Goal: Task Accomplishment & Management: Manage account settings

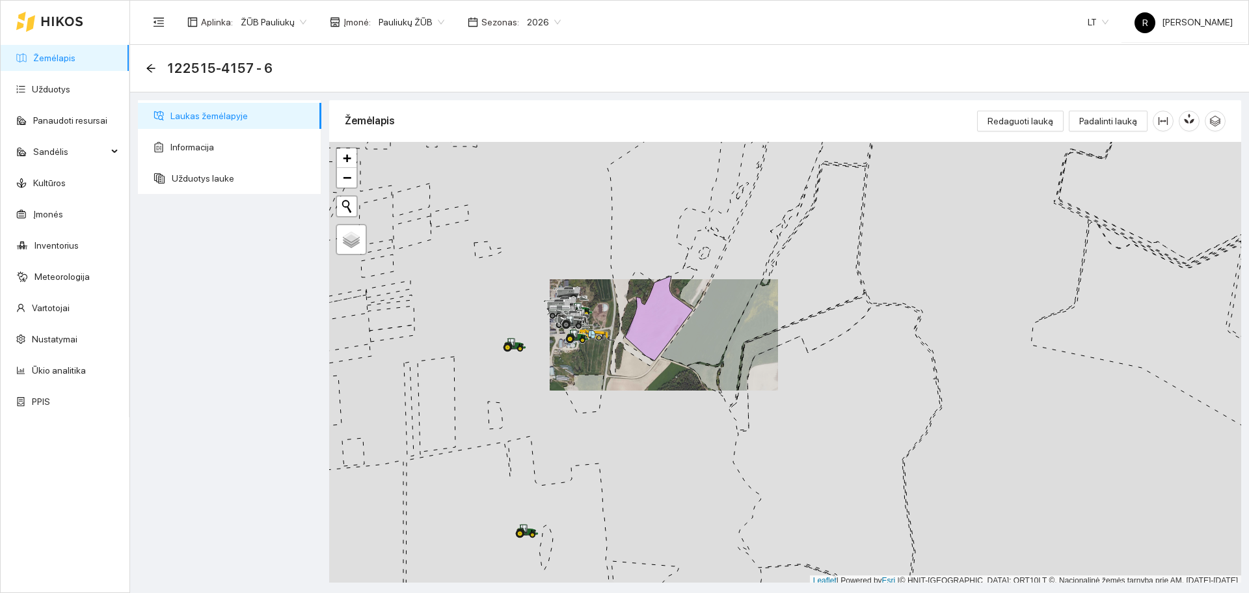
click at [64, 22] on icon at bounding box center [62, 21] width 42 height 10
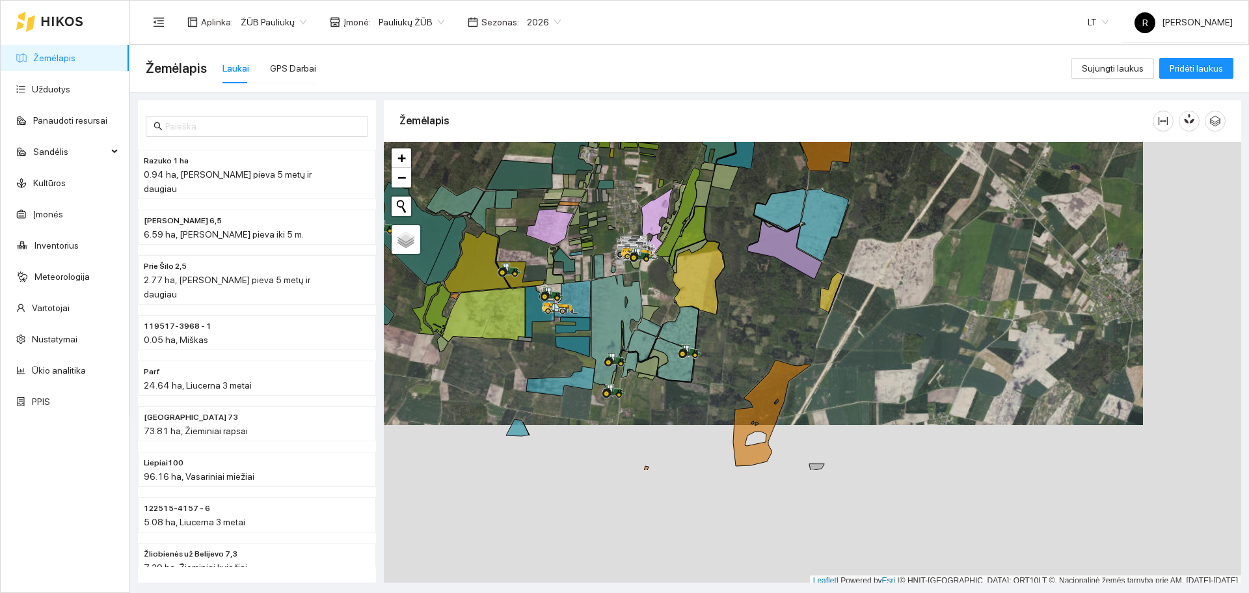
scroll to position [4, 0]
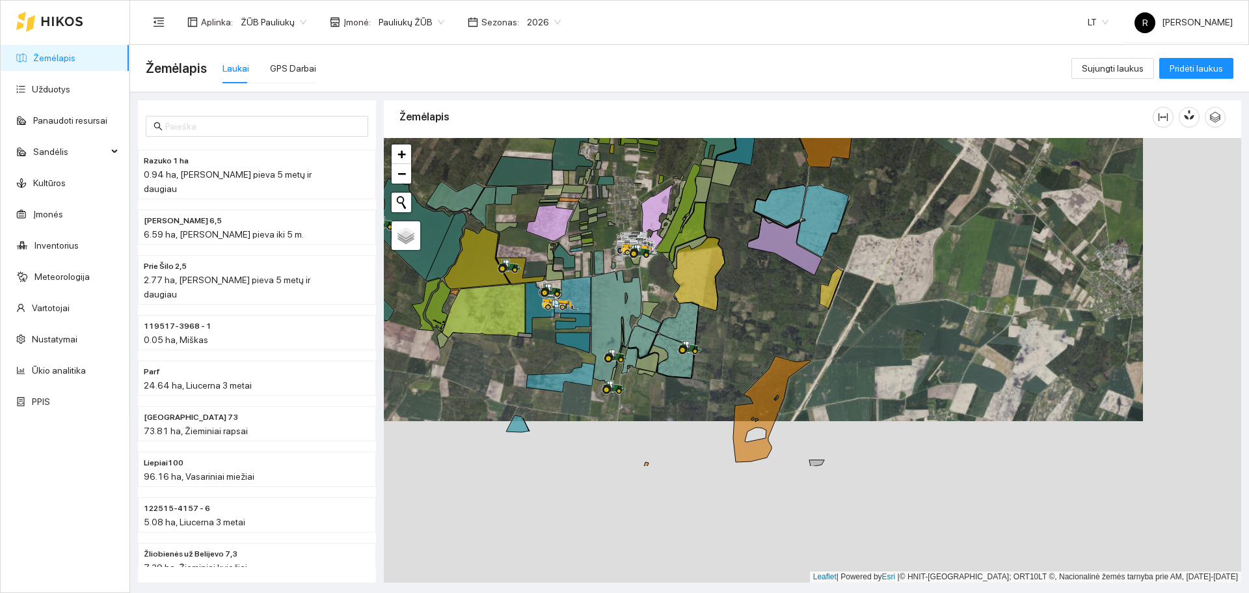
drag, startPoint x: 729, startPoint y: 272, endPoint x: 589, endPoint y: 156, distance: 182.5
click at [589, 156] on div at bounding box center [813, 360] width 858 height 444
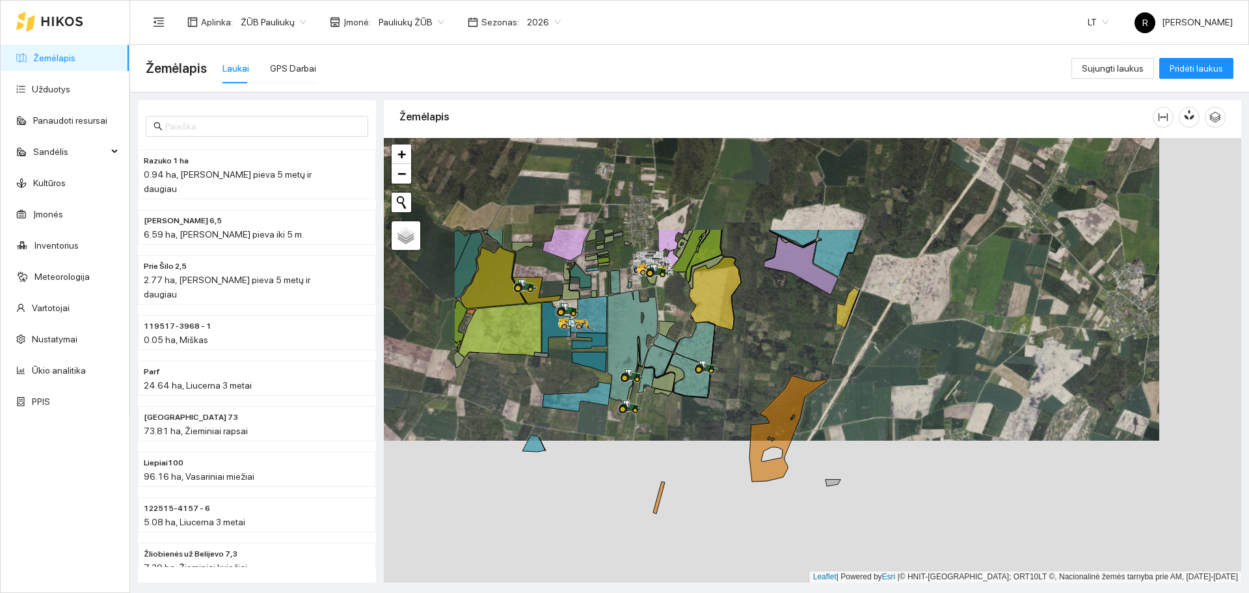
drag, startPoint x: 616, startPoint y: 207, endPoint x: 794, endPoint y: 383, distance: 250.3
click at [788, 372] on div at bounding box center [813, 360] width 858 height 444
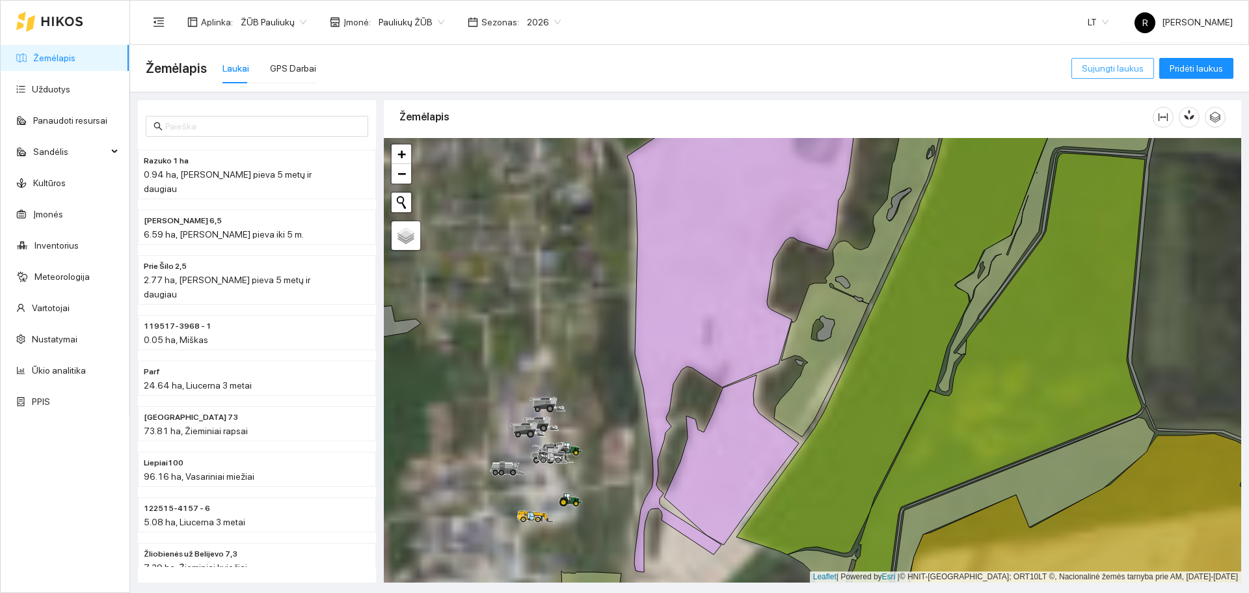
click at [1089, 62] on span "Sujungti laukus" at bounding box center [1113, 68] width 62 height 14
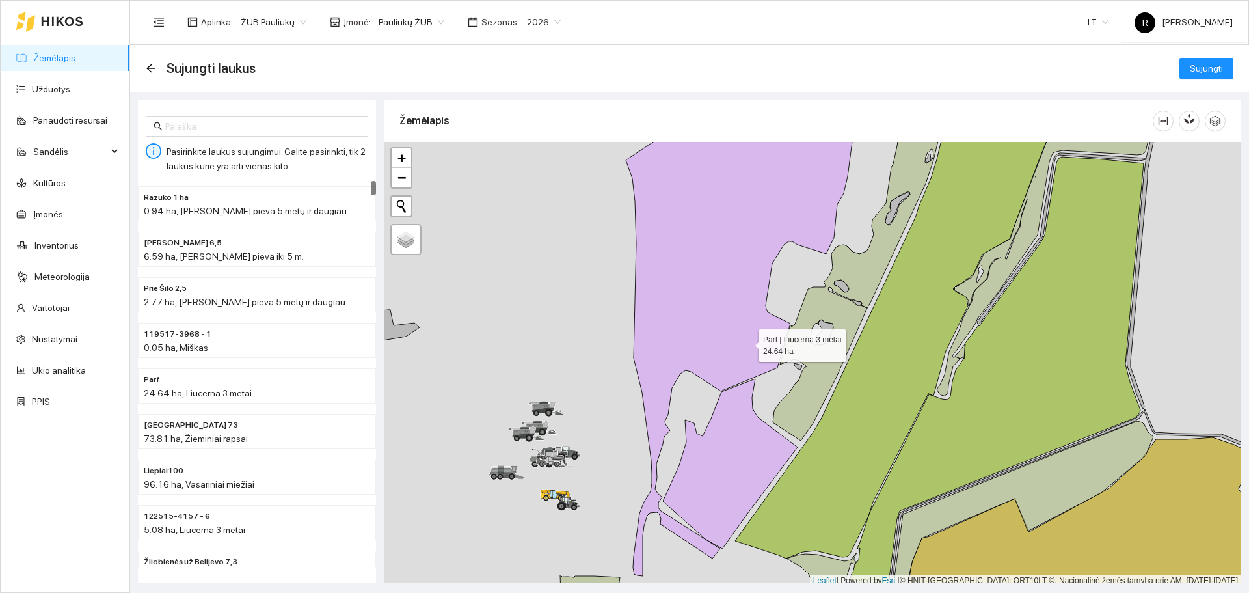
click at [747, 342] on icon at bounding box center [742, 336] width 232 height 479
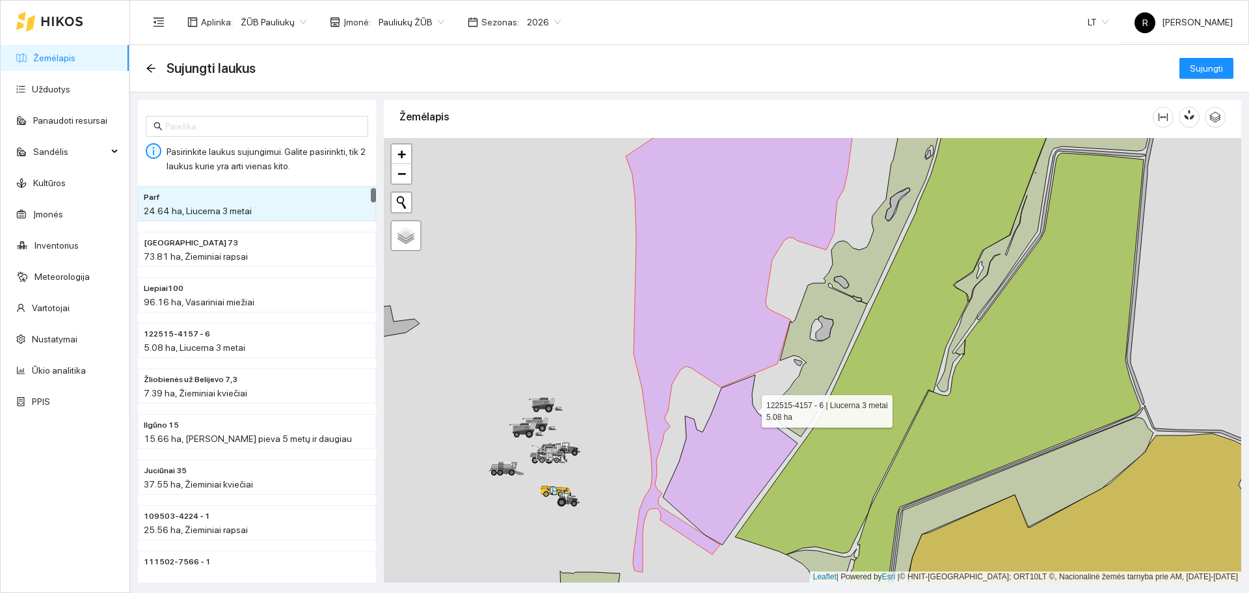
click at [752, 410] on icon at bounding box center [730, 460] width 135 height 170
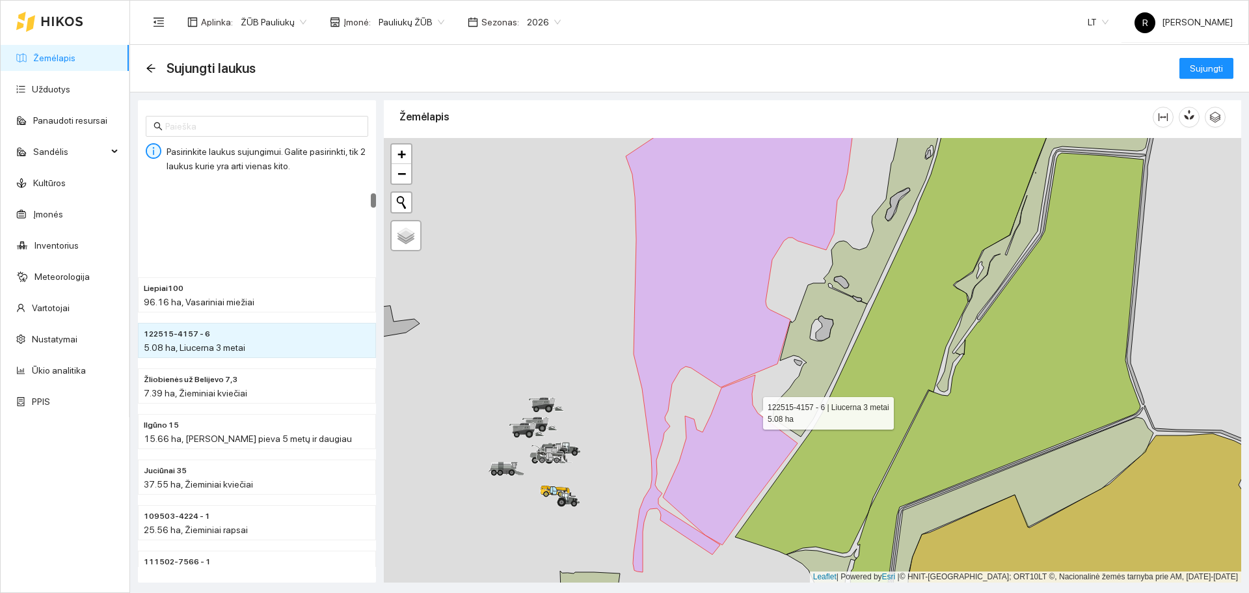
scroll to position [319, 0]
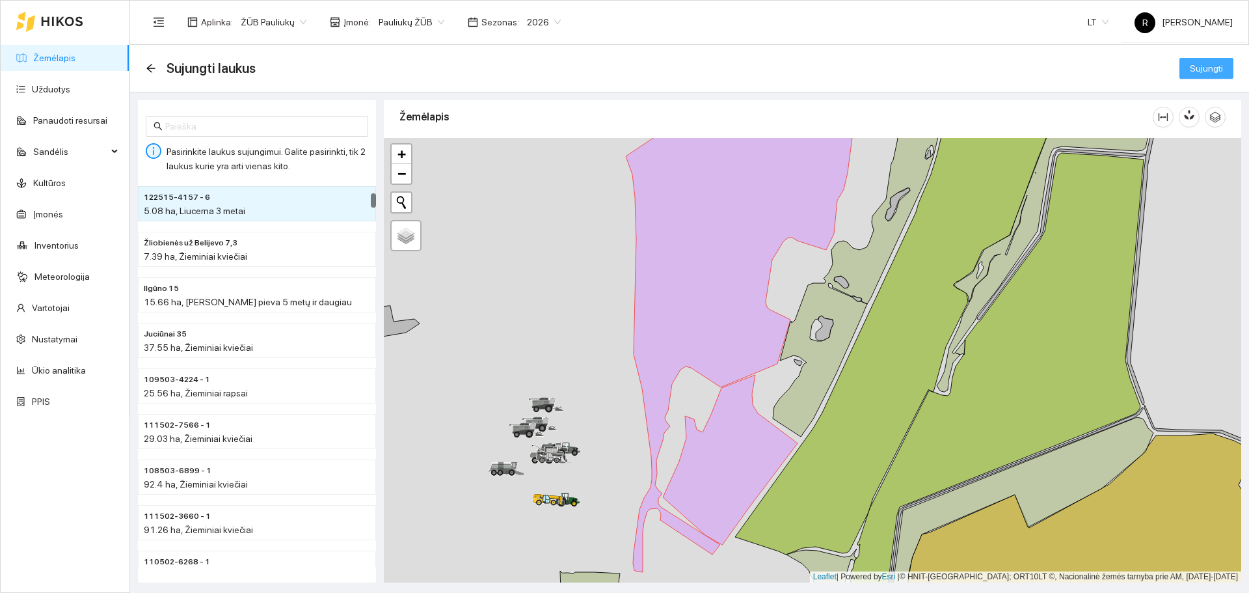
click at [1208, 68] on span "Sujungti" at bounding box center [1206, 68] width 33 height 14
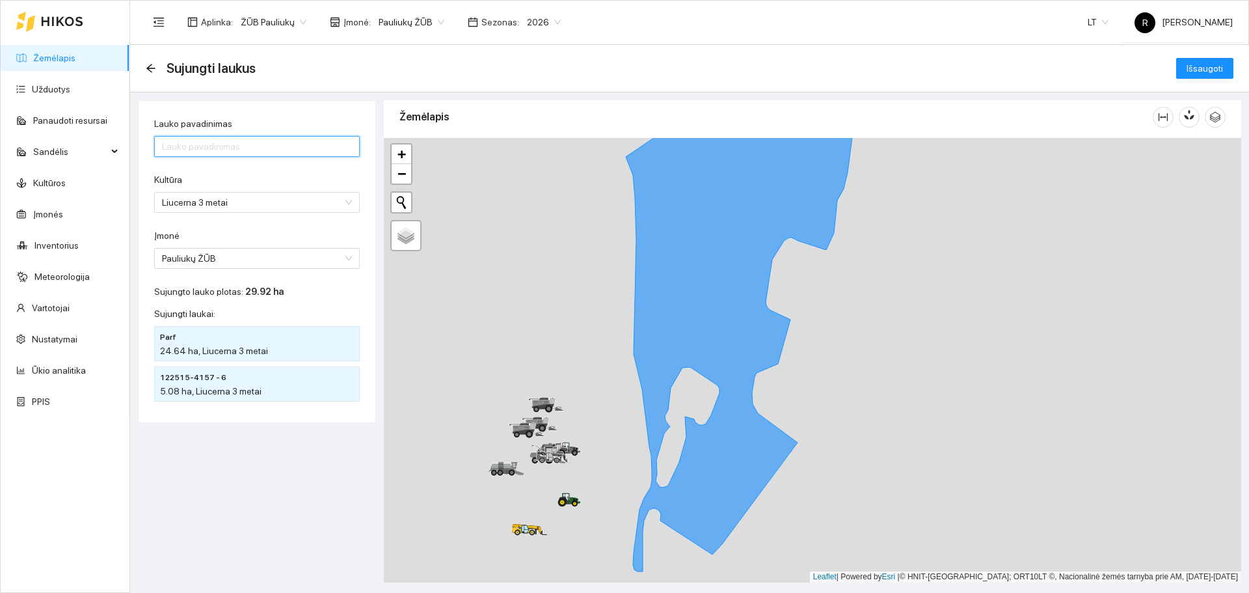
click at [263, 145] on input "Lauko pavadinimas" at bounding box center [257, 146] width 206 height 21
type input "ytu"
click at [1176, 58] on button "Išsaugoti" at bounding box center [1204, 68] width 57 height 21
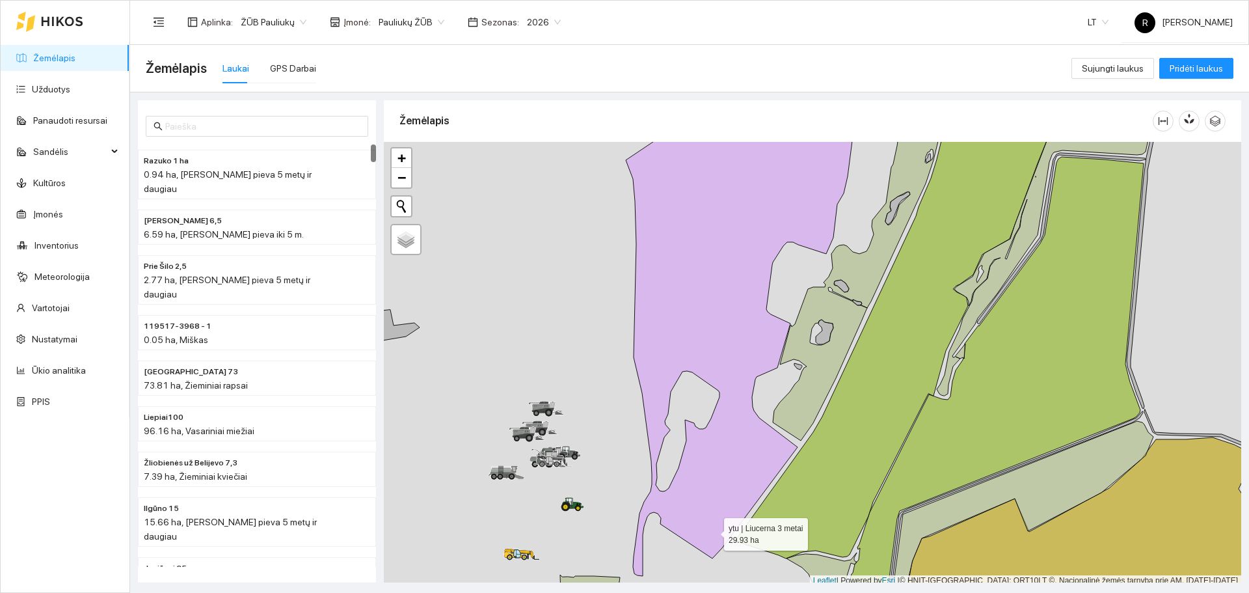
scroll to position [4, 0]
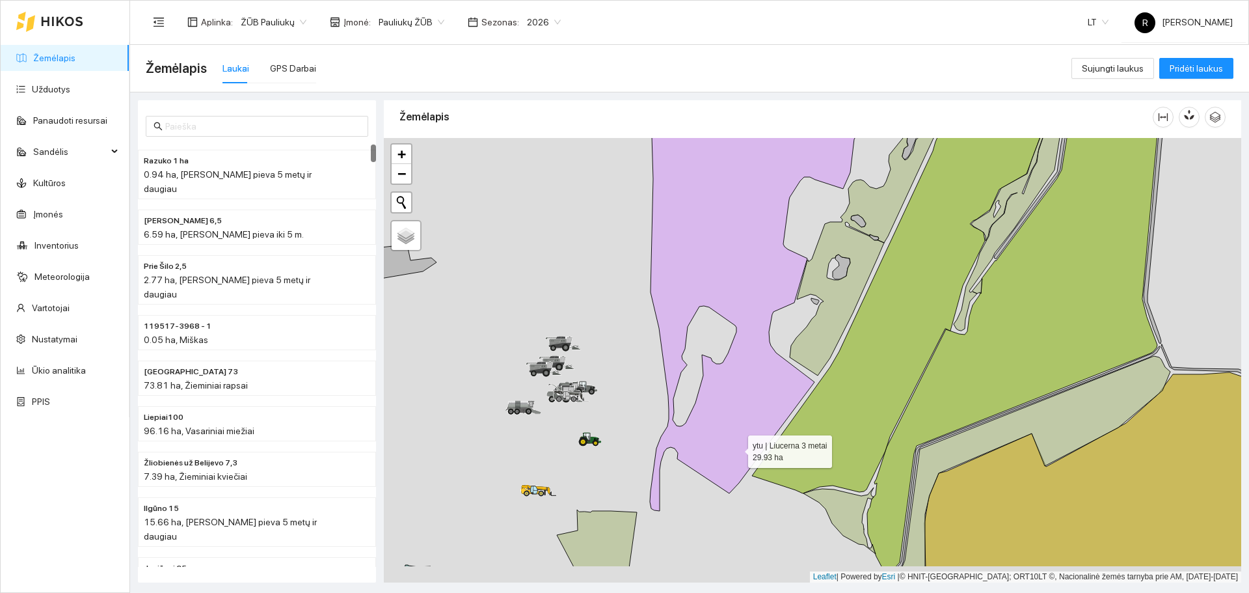
drag, startPoint x: 733, startPoint y: 465, endPoint x: 742, endPoint y: 393, distance: 72.8
click at [742, 394] on icon at bounding box center [759, 271] width 232 height 480
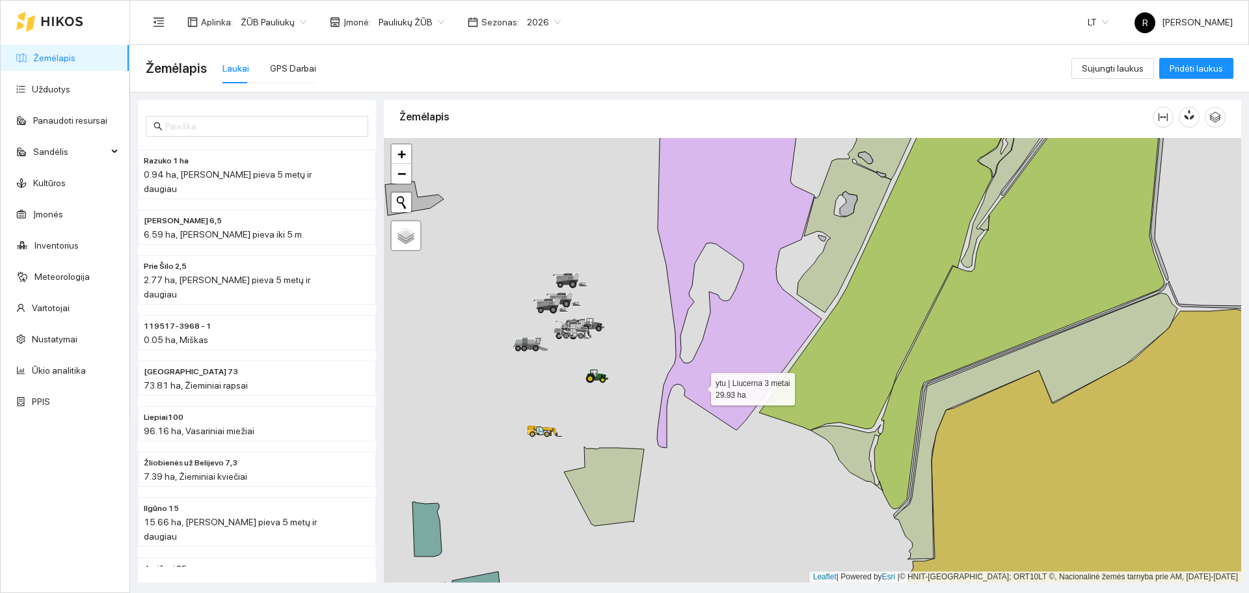
click at [699, 386] on icon at bounding box center [758, 270] width 202 height 355
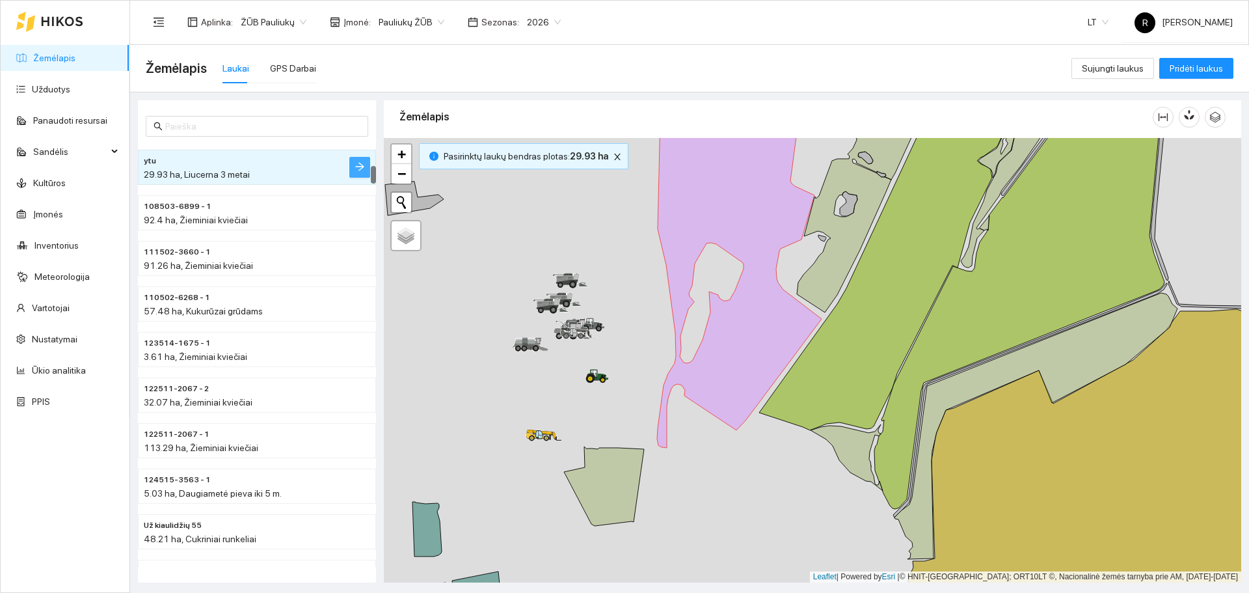
click at [361, 168] on icon "arrow-right" at bounding box center [360, 166] width 10 height 10
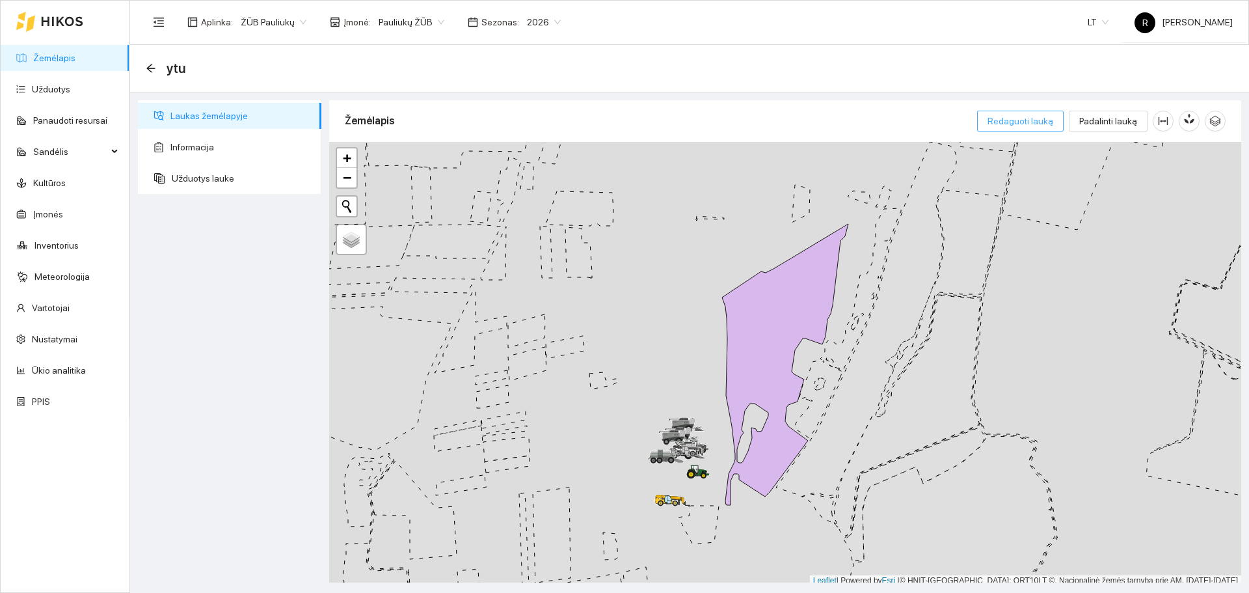
click at [1025, 122] on span "Redaguoti lauką" at bounding box center [1021, 121] width 66 height 14
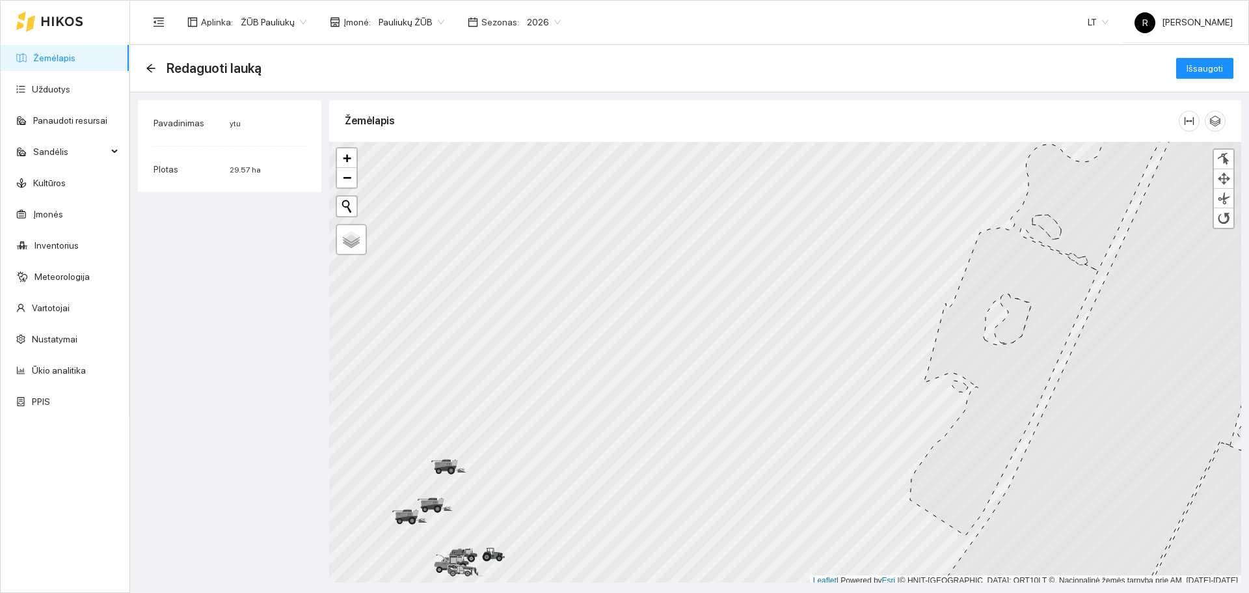
scroll to position [4, 0]
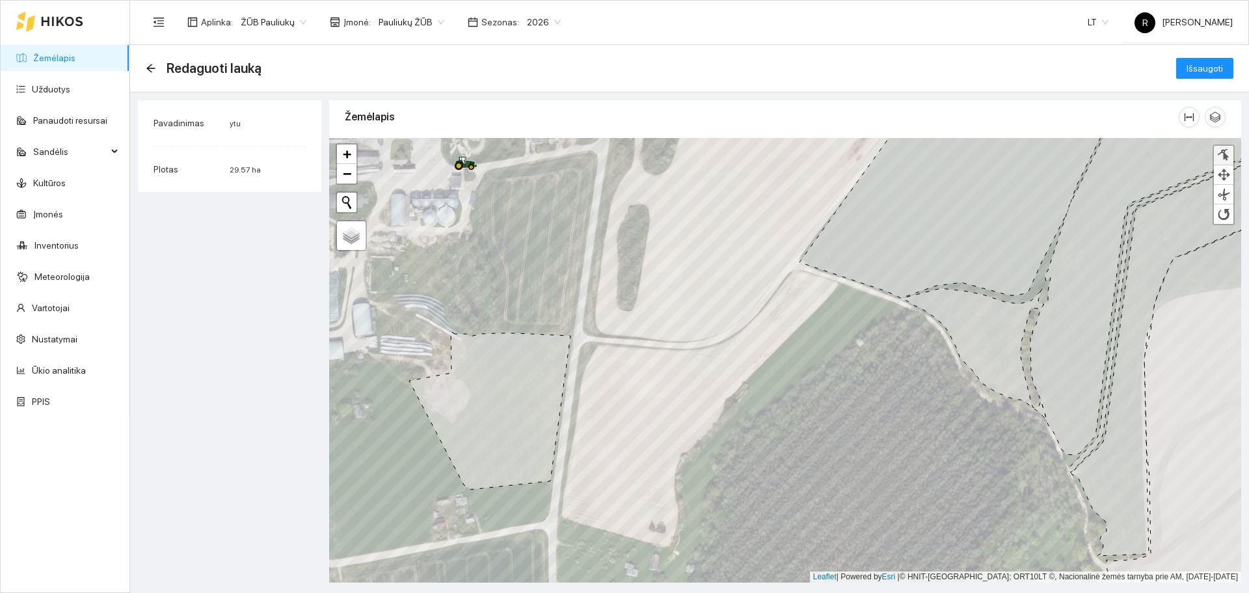
click at [1233, 152] on link at bounding box center [1224, 156] width 20 height 20
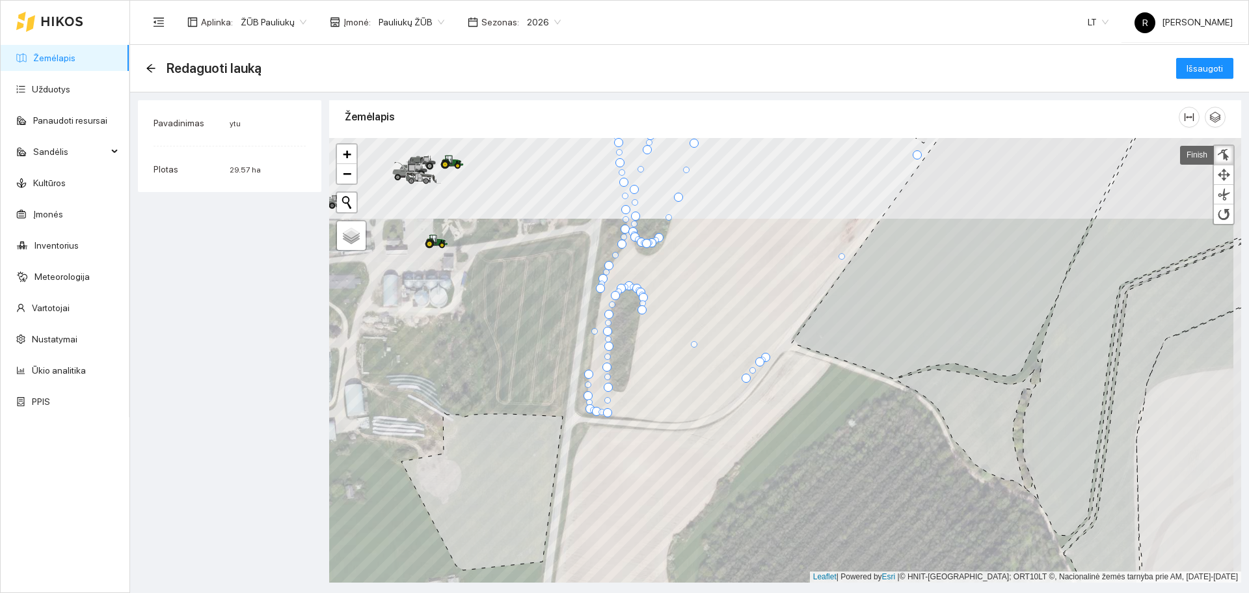
click at [643, 308] on div at bounding box center [642, 309] width 9 height 9
drag, startPoint x: 643, startPoint y: 308, endPoint x: 629, endPoint y: 389, distance: 82.7
click at [629, 389] on div at bounding box center [627, 390] width 9 height 9
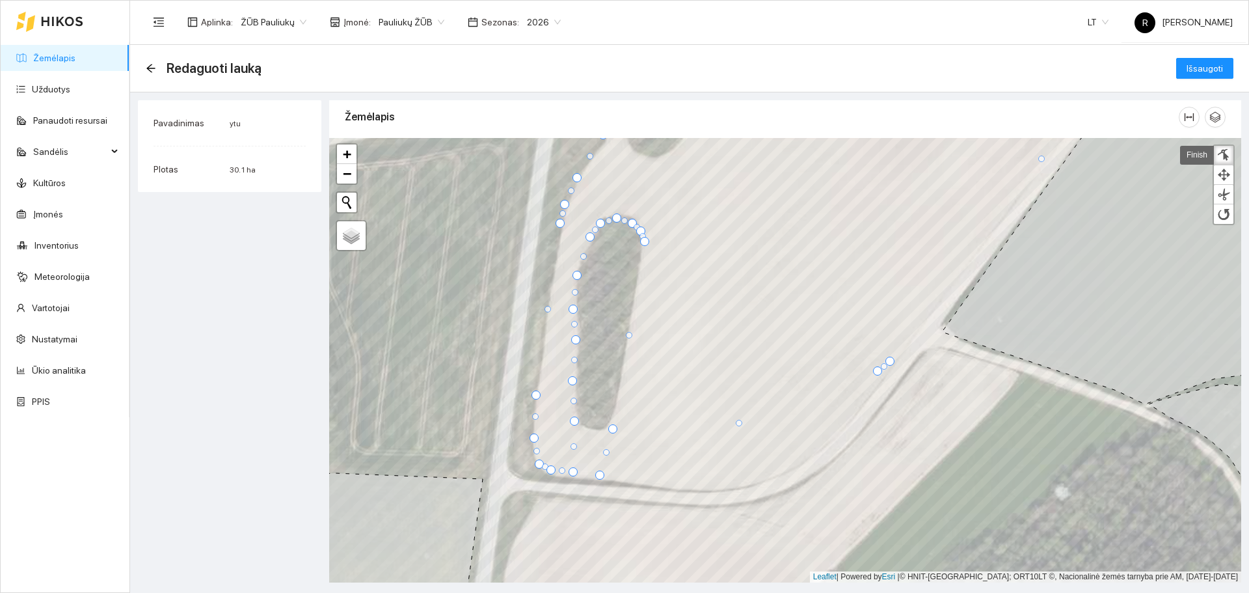
drag, startPoint x: 850, startPoint y: 405, endPoint x: 600, endPoint y: 477, distance: 260.5
click at [600, 477] on div at bounding box center [599, 474] width 9 height 9
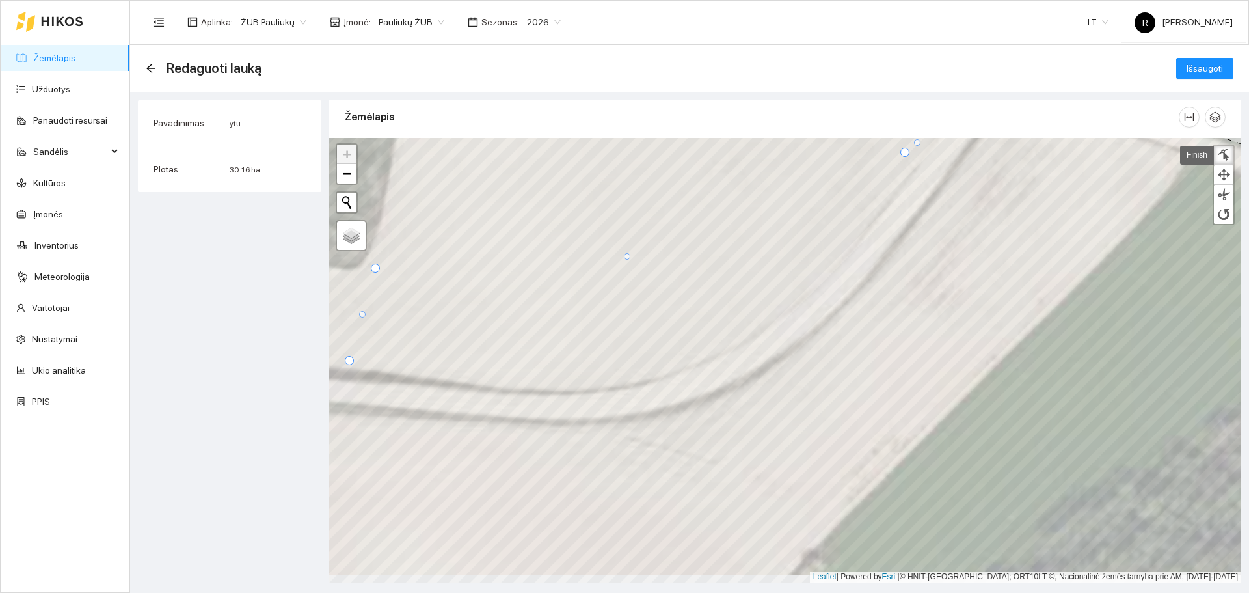
click at [626, 258] on div at bounding box center [627, 256] width 7 height 7
drag, startPoint x: 627, startPoint y: 254, endPoint x: 666, endPoint y: 377, distance: 128.2
click at [666, 377] on div at bounding box center [665, 378] width 9 height 9
click at [507, 370] on div at bounding box center [507, 369] width 7 height 7
drag, startPoint x: 507, startPoint y: 370, endPoint x: 507, endPoint y: 390, distance: 20.2
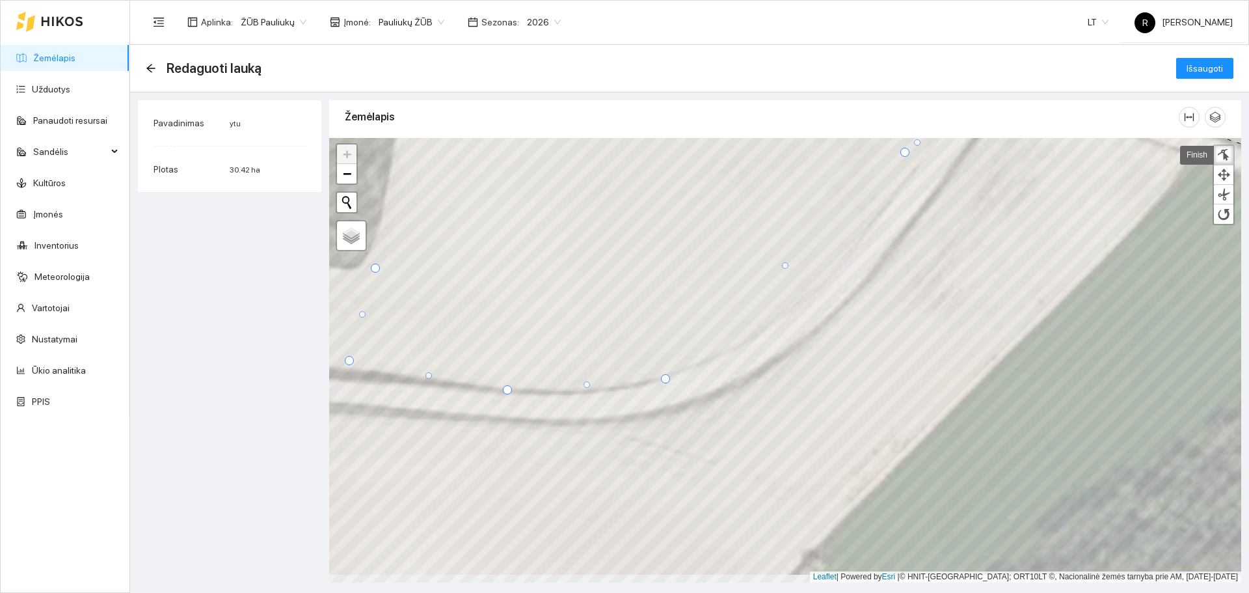
click at [507, 390] on div at bounding box center [507, 389] width 9 height 9
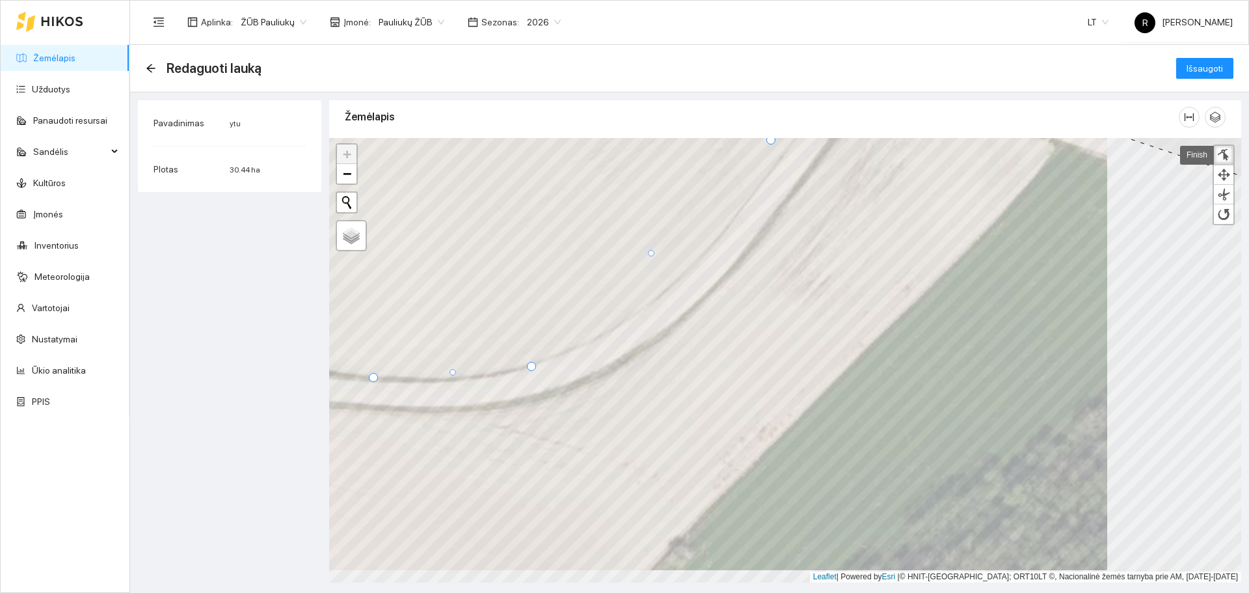
click at [652, 255] on div at bounding box center [651, 253] width 7 height 7
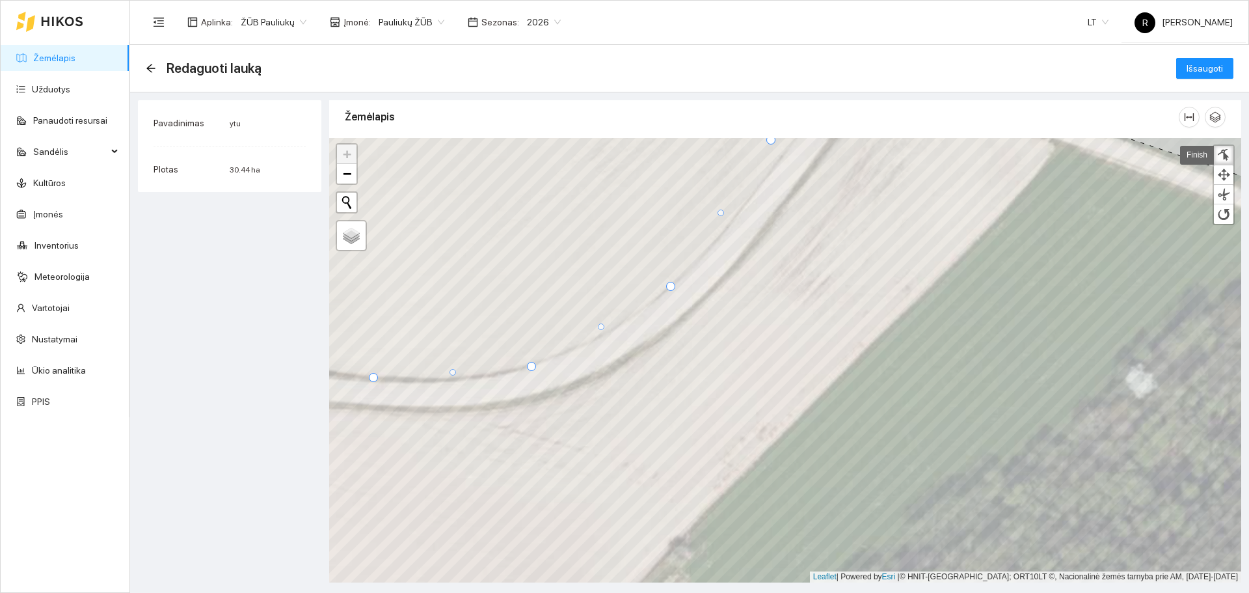
drag, startPoint x: 652, startPoint y: 255, endPoint x: 671, endPoint y: 288, distance: 38.5
click at [671, 288] on div at bounding box center [670, 286] width 9 height 9
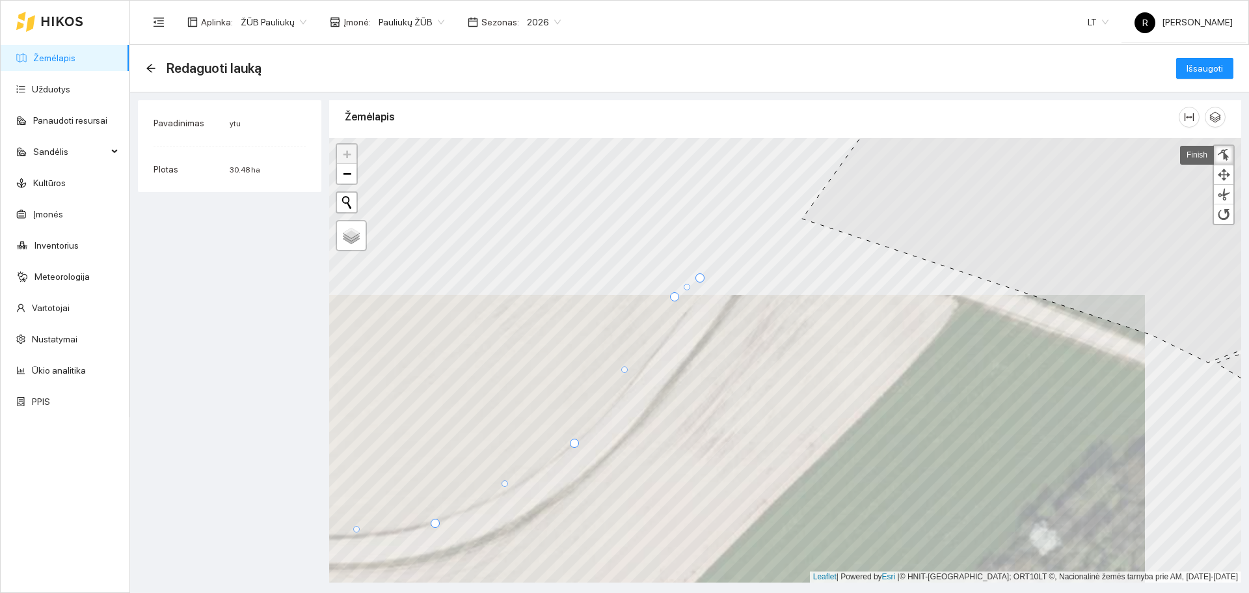
click at [677, 299] on div at bounding box center [674, 296] width 9 height 9
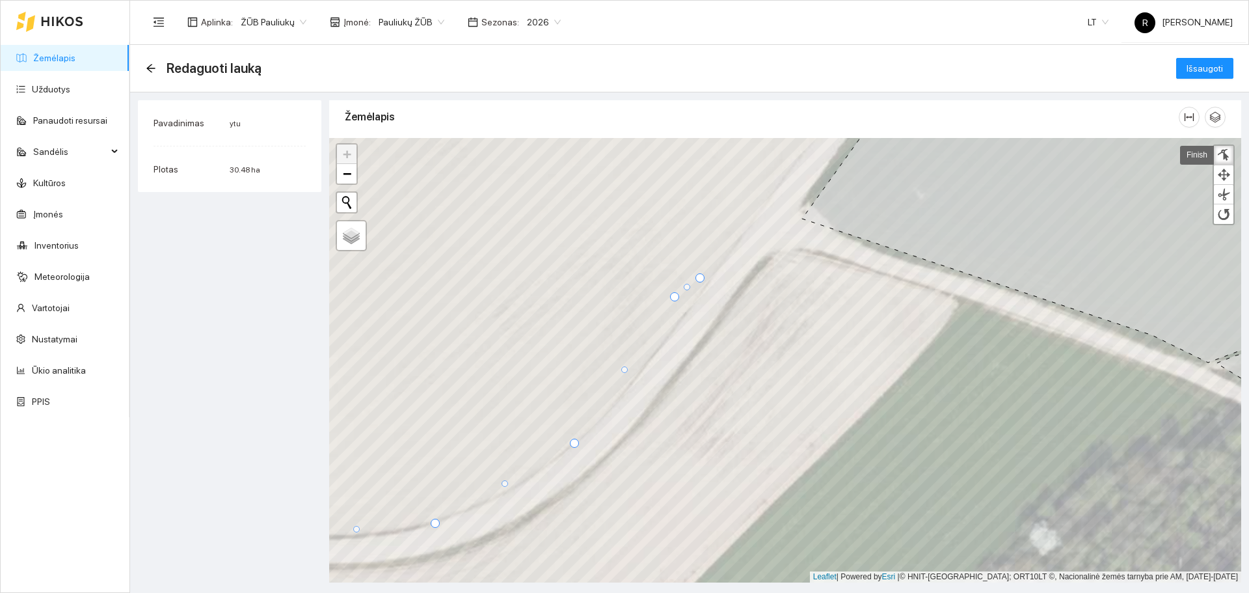
click at [677, 297] on div at bounding box center [674, 296] width 9 height 9
drag, startPoint x: 675, startPoint y: 297, endPoint x: 683, endPoint y: 319, distance: 24.1
click at [683, 319] on div at bounding box center [682, 319] width 9 height 9
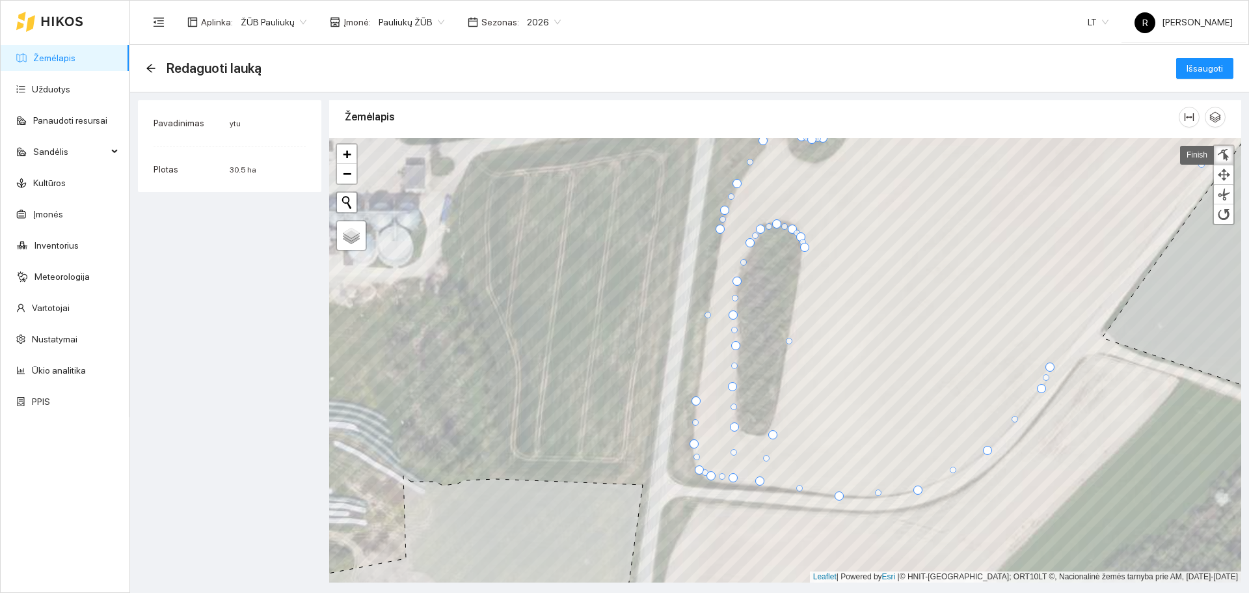
click at [766, 457] on div at bounding box center [766, 458] width 7 height 7
drag, startPoint x: 766, startPoint y: 457, endPoint x: 741, endPoint y: 433, distance: 35.4
click at [741, 433] on div at bounding box center [741, 433] width 9 height 9
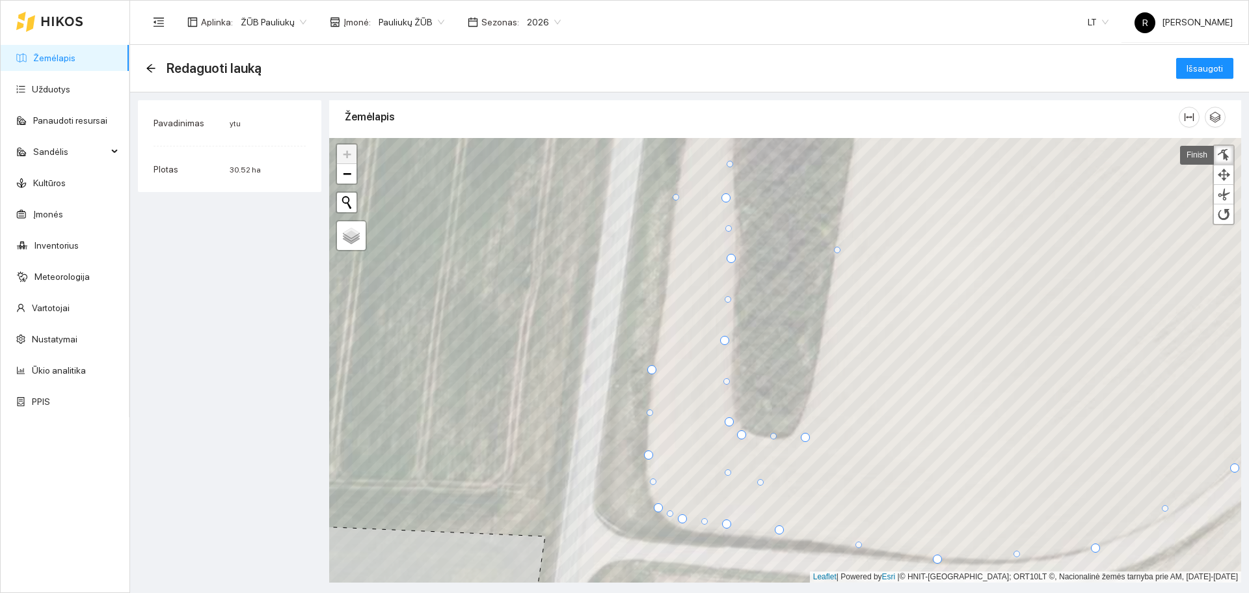
click at [781, 528] on div at bounding box center [779, 529] width 9 height 9
drag, startPoint x: 780, startPoint y: 528, endPoint x: 736, endPoint y: 525, distance: 44.3
click at [736, 525] on div at bounding box center [735, 526] width 9 height 9
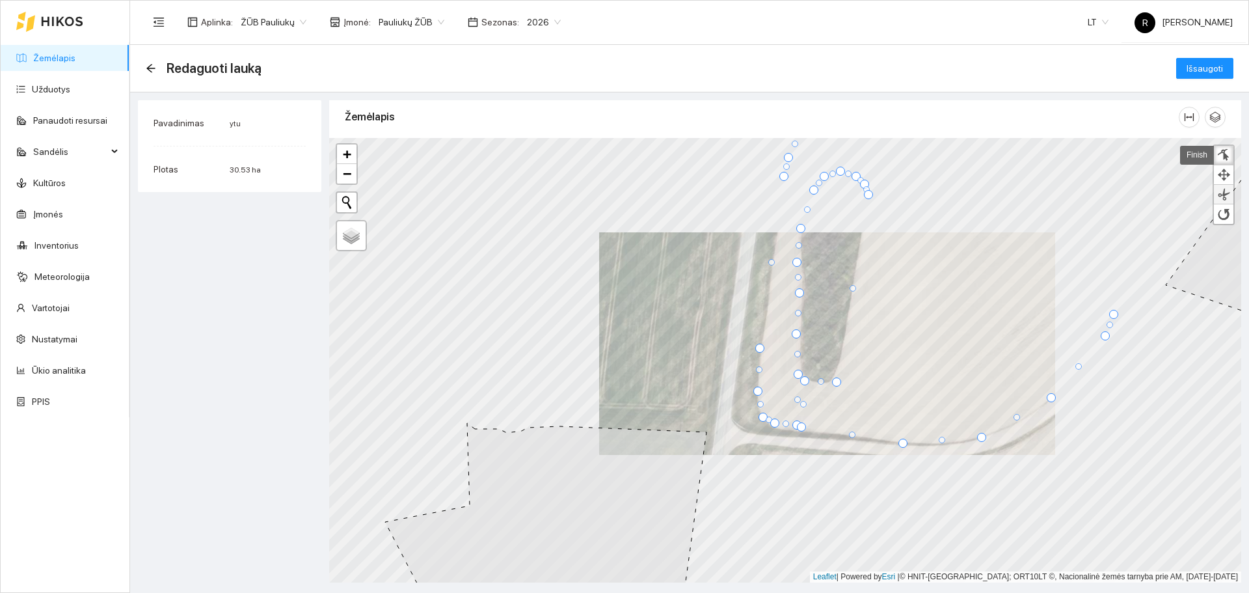
click at [1228, 194] on div at bounding box center [1223, 194] width 13 height 12
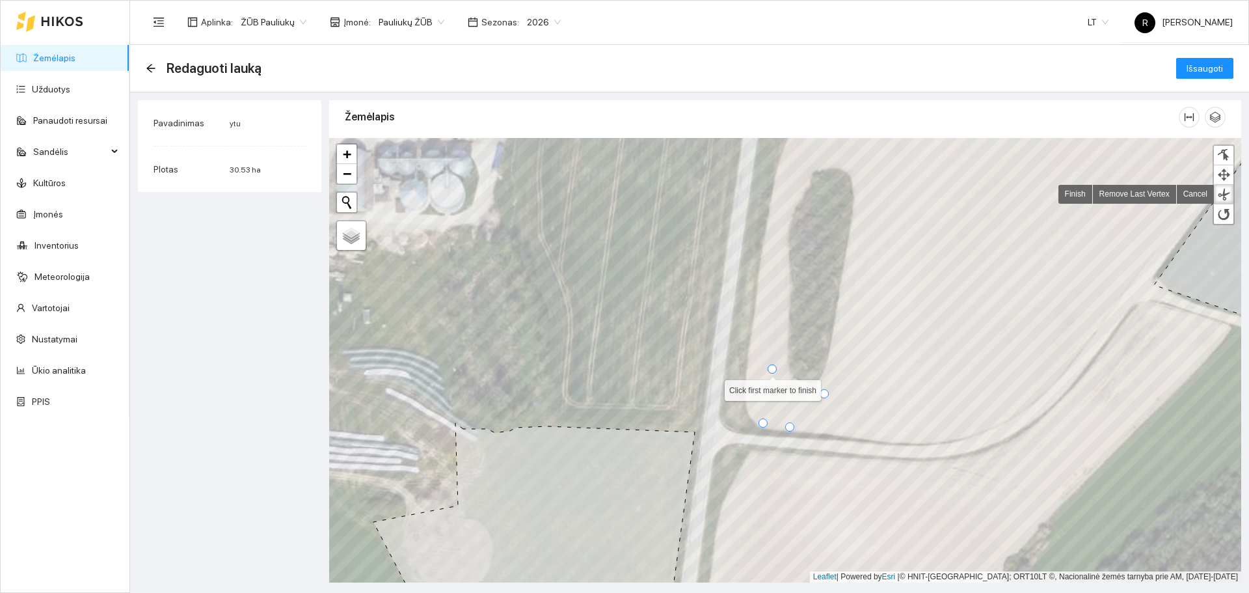
click at [770, 372] on div at bounding box center [772, 368] width 9 height 9
click at [1224, 166] on link at bounding box center [1224, 175] width 20 height 20
click at [1223, 154] on div at bounding box center [1223, 155] width 13 height 12
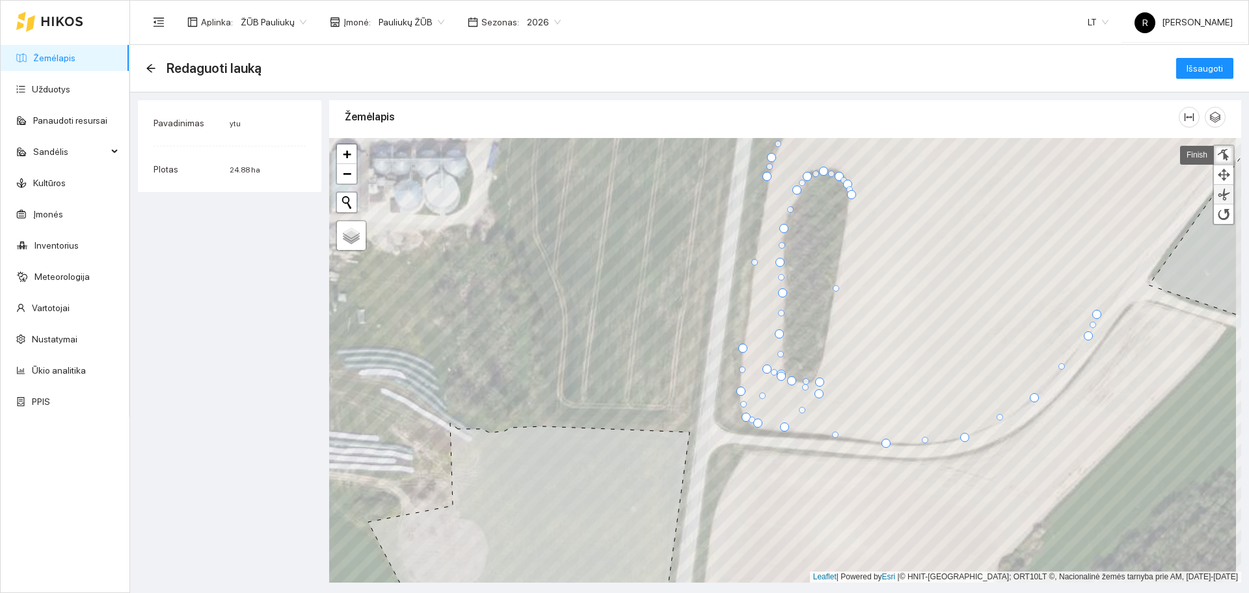
click at [1231, 192] on link at bounding box center [1224, 195] width 20 height 20
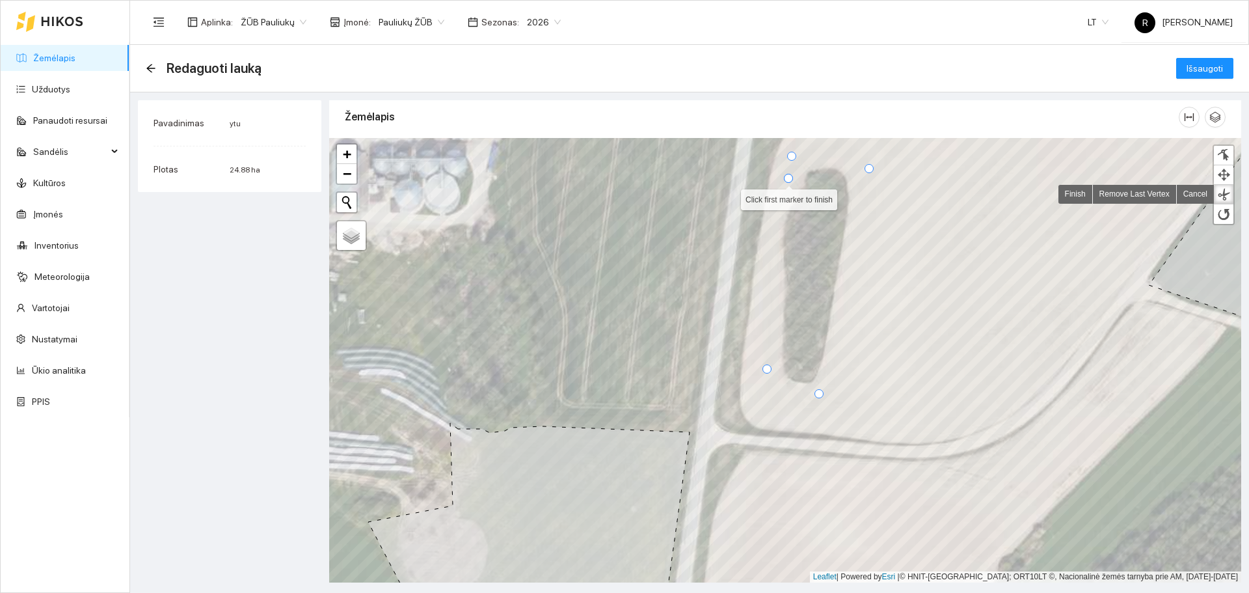
click at [787, 176] on div at bounding box center [788, 178] width 9 height 9
click at [1231, 155] on link at bounding box center [1224, 156] width 20 height 20
drag, startPoint x: 792, startPoint y: 156, endPoint x: 775, endPoint y: 427, distance: 271.2
click at [775, 427] on div at bounding box center [774, 426] width 9 height 9
drag, startPoint x: 789, startPoint y: 178, endPoint x: 770, endPoint y: 427, distance: 249.2
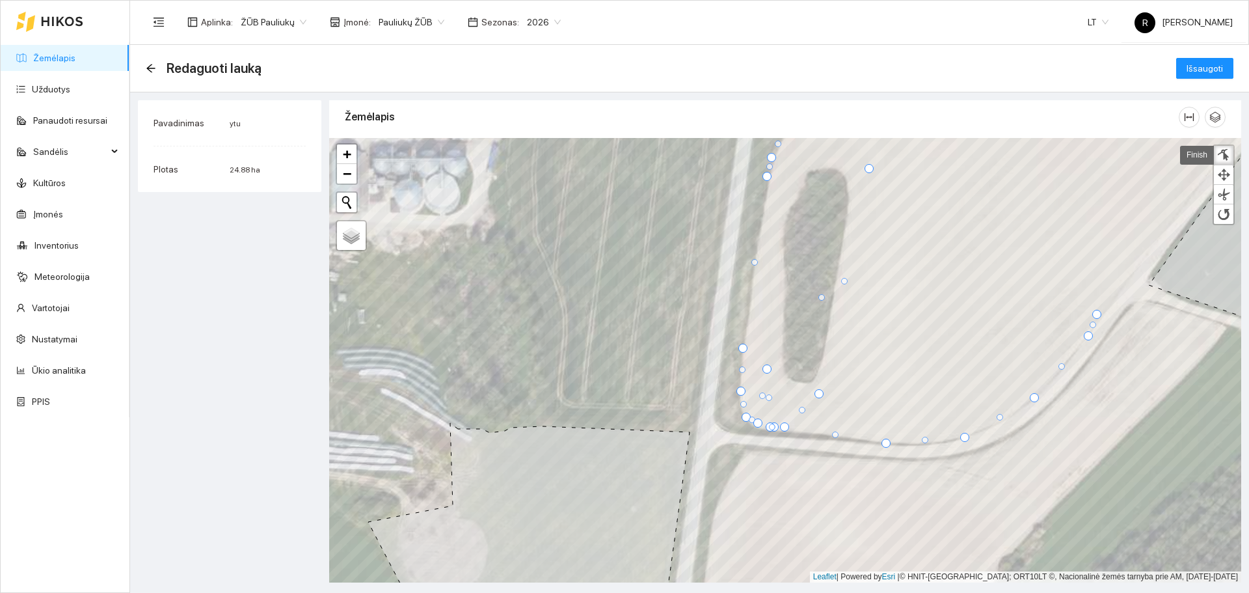
drag, startPoint x: 768, startPoint y: 368, endPoint x: 767, endPoint y: 427, distance: 59.9
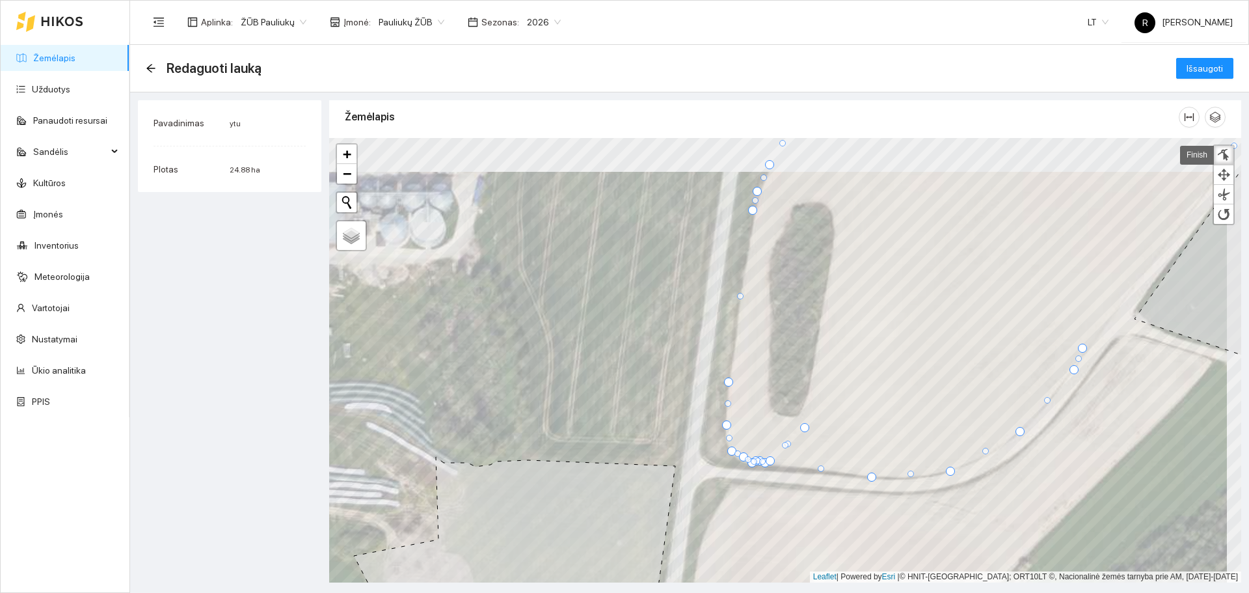
drag, startPoint x: 852, startPoint y: 204, endPoint x: 763, endPoint y: 463, distance: 274.5
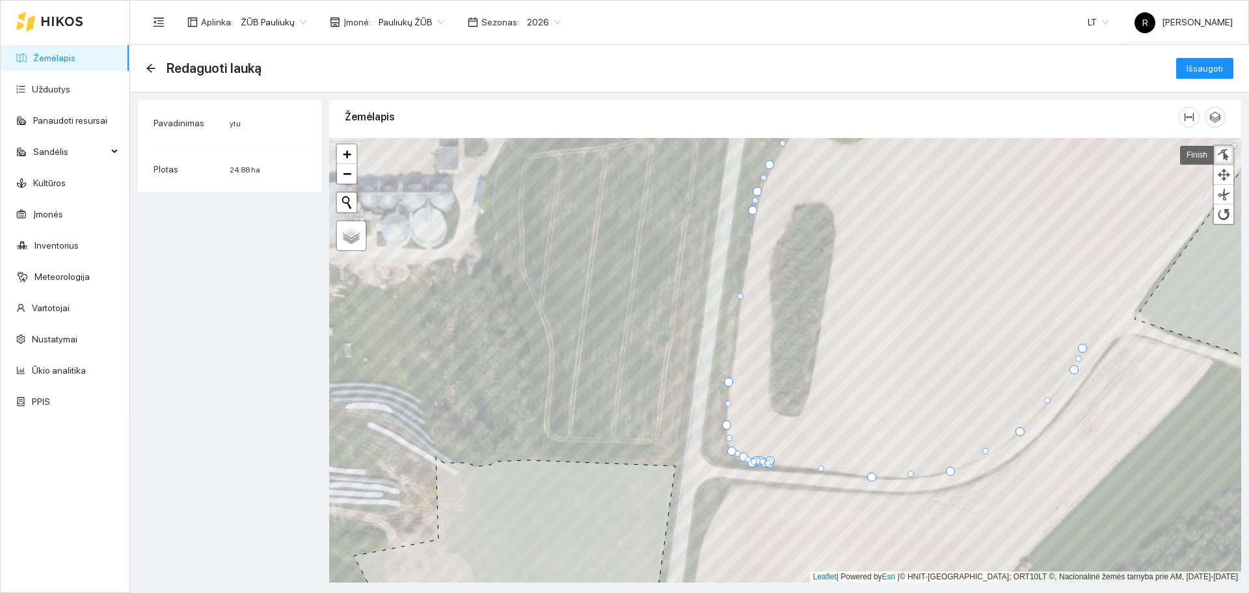
drag, startPoint x: 804, startPoint y: 428, endPoint x: 768, endPoint y: 464, distance: 50.2
click at [1220, 196] on div at bounding box center [1223, 194] width 13 height 12
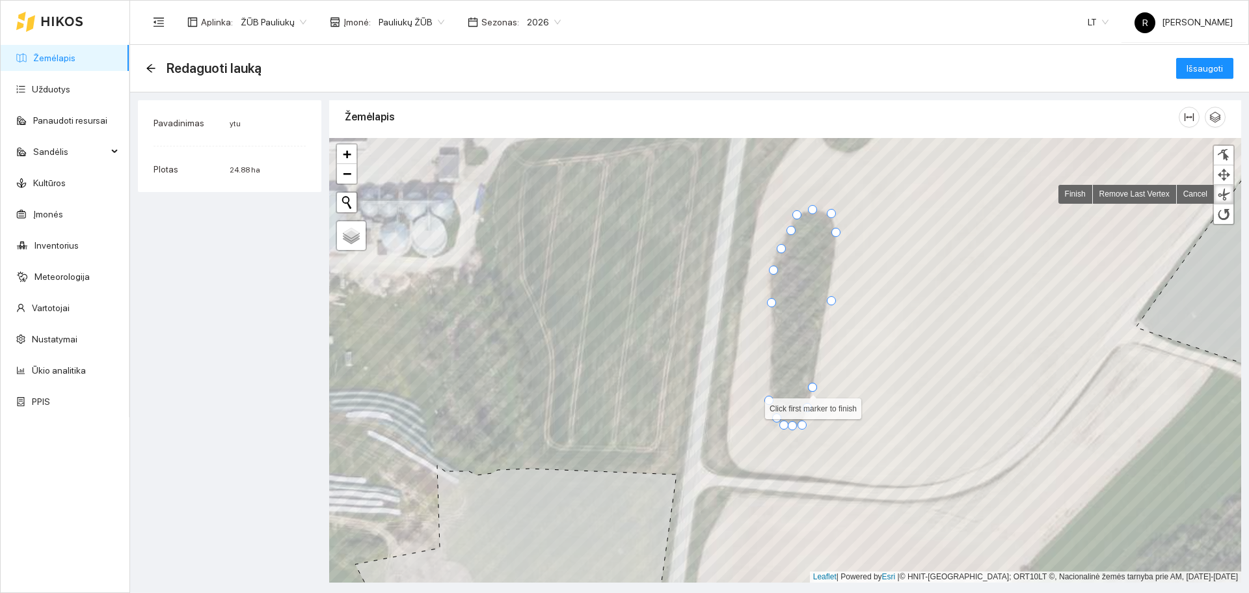
click at [813, 386] on div at bounding box center [812, 387] width 9 height 9
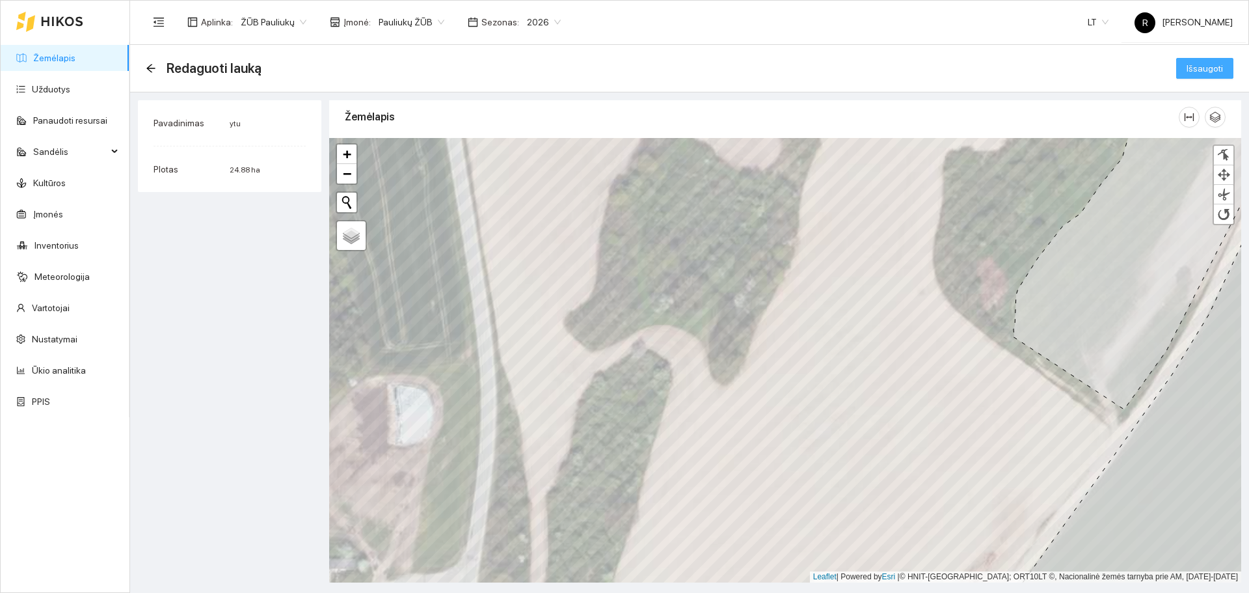
click at [1202, 66] on span "Išsaugoti" at bounding box center [1205, 68] width 36 height 14
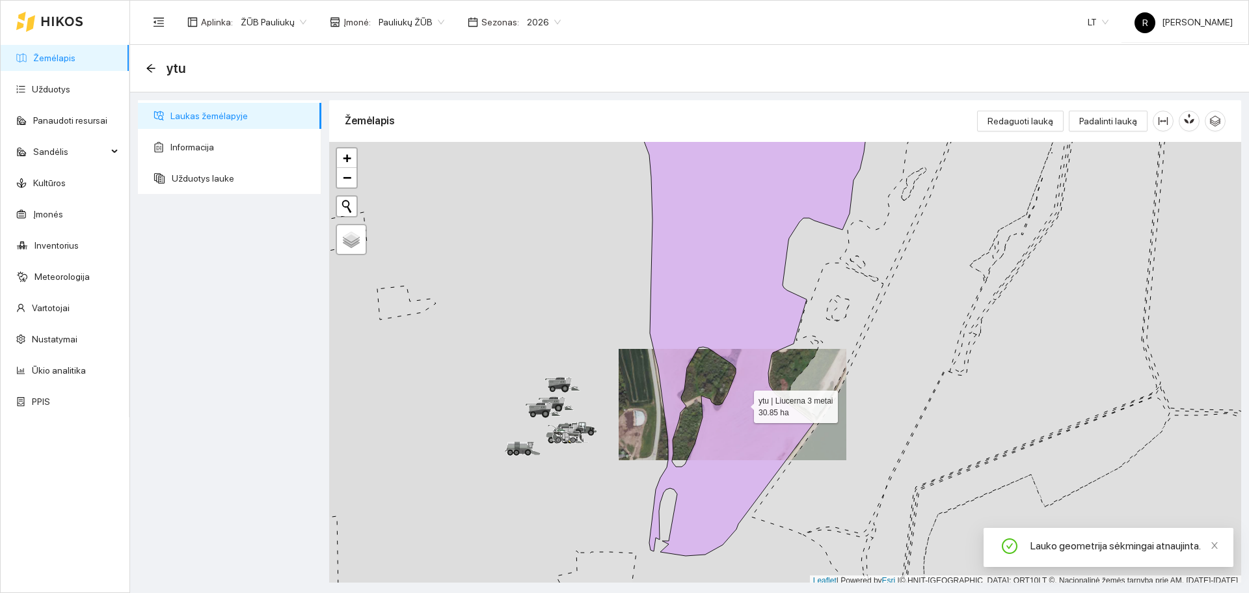
scroll to position [4, 0]
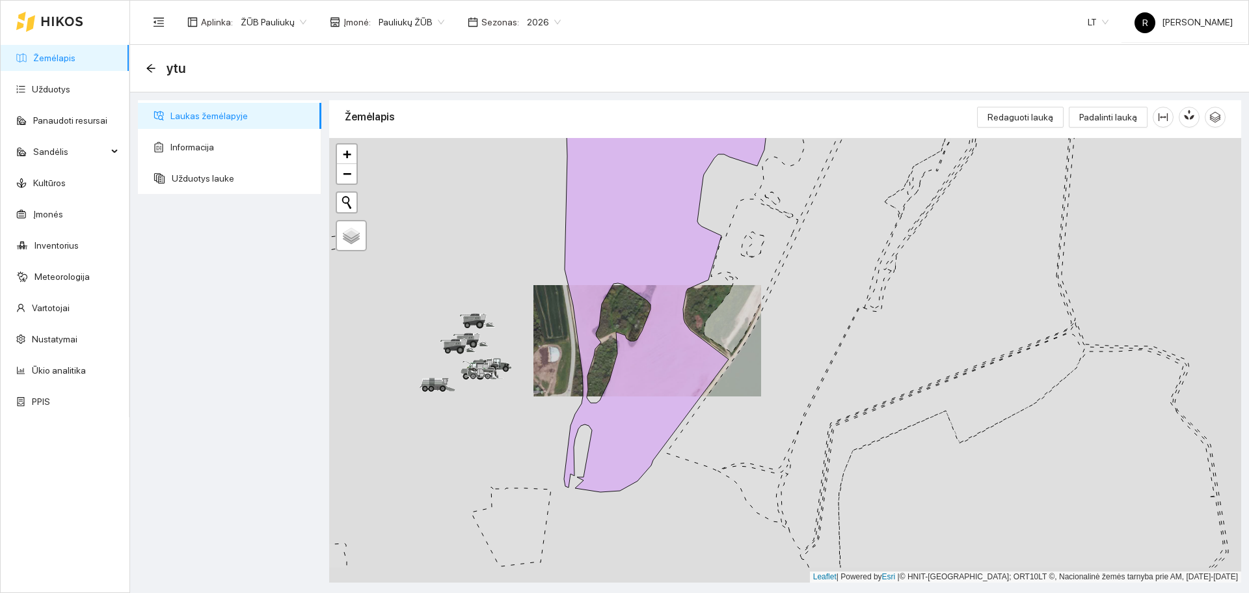
drag, startPoint x: 719, startPoint y: 338, endPoint x: 640, endPoint y: 301, distance: 87.0
click at [641, 301] on div at bounding box center [785, 360] width 912 height 444
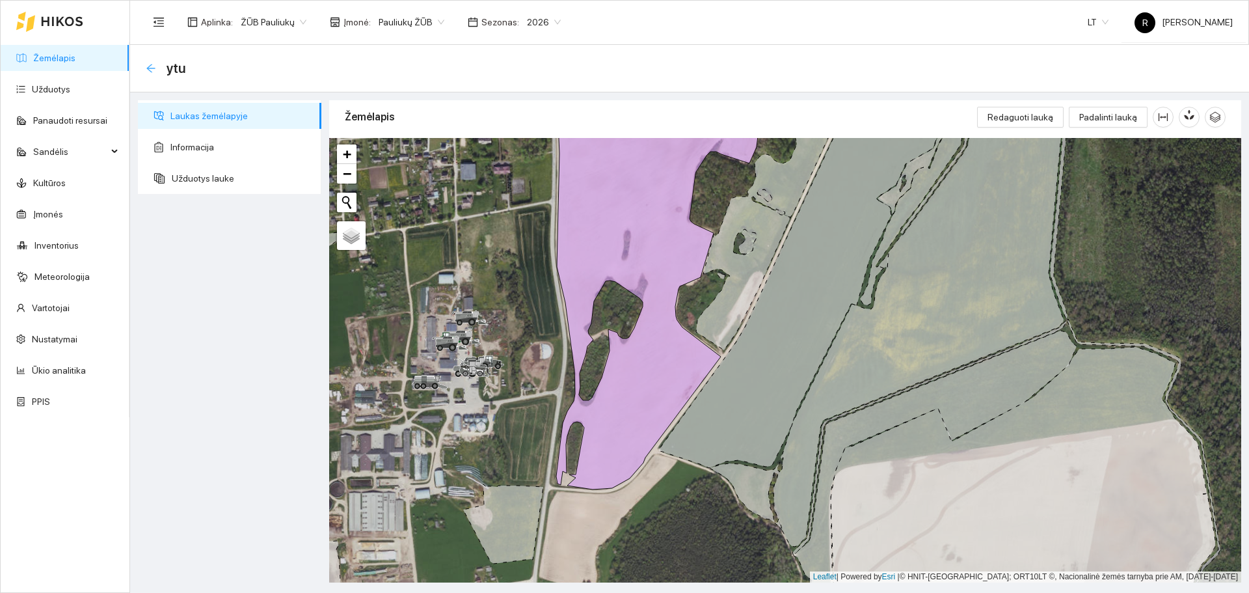
click at [151, 68] on icon "arrow-left" at bounding box center [150, 68] width 8 height 8
